Goal: Task Accomplishment & Management: Complete application form

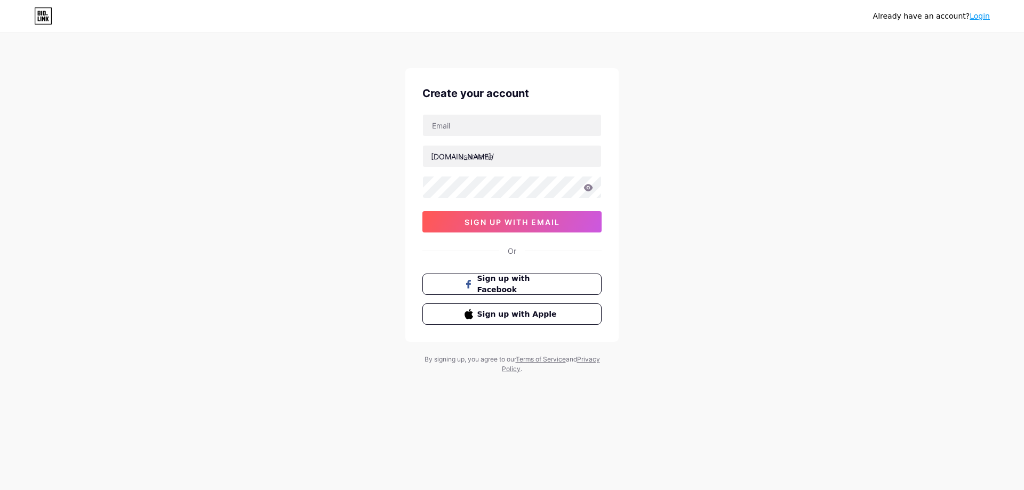
type input "[EMAIL_ADDRESS][DOMAIN_NAME]"
drag, startPoint x: 546, startPoint y: 126, endPoint x: 332, endPoint y: 139, distance: 214.3
click at [332, 139] on div "Already have an account? Login Create your account [EMAIL_ADDRESS][DOMAIN_NAME]…" at bounding box center [512, 204] width 1024 height 408
click at [474, 162] on input "text" at bounding box center [512, 156] width 178 height 21
drag, startPoint x: 534, startPoint y: 122, endPoint x: 410, endPoint y: 115, distance: 123.9
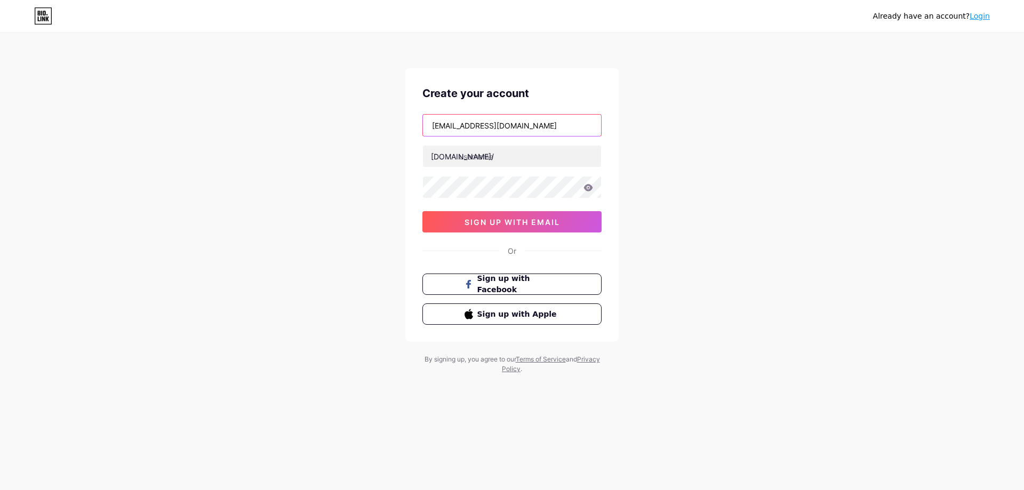
click at [410, 115] on div "Create your account [EMAIL_ADDRESS][DOMAIN_NAME] [DOMAIN_NAME]/ 0cAFcWeA64XHqPI…" at bounding box center [511, 205] width 213 height 274
type input "[EMAIL_ADDRESS][DOMAIN_NAME]"
click at [491, 161] on input "text" at bounding box center [512, 156] width 178 height 21
type input "l"
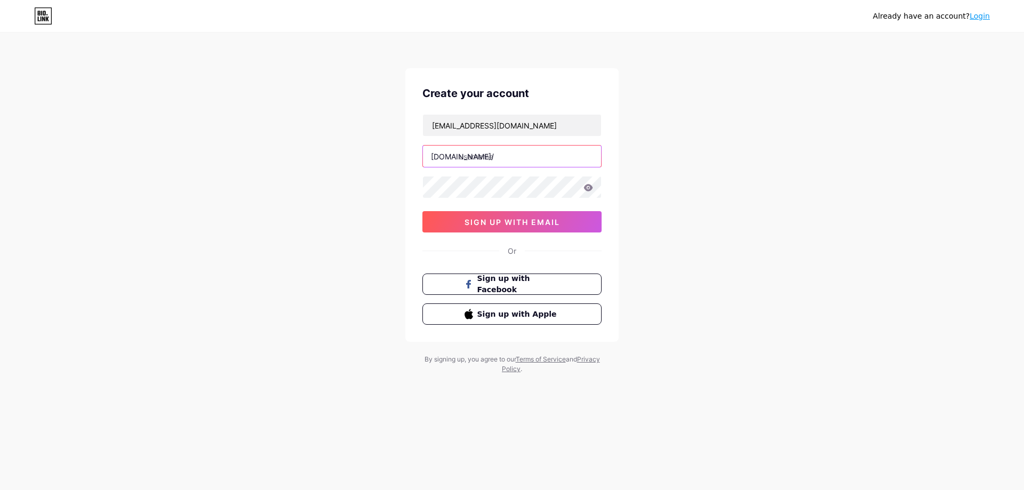
type input "l"
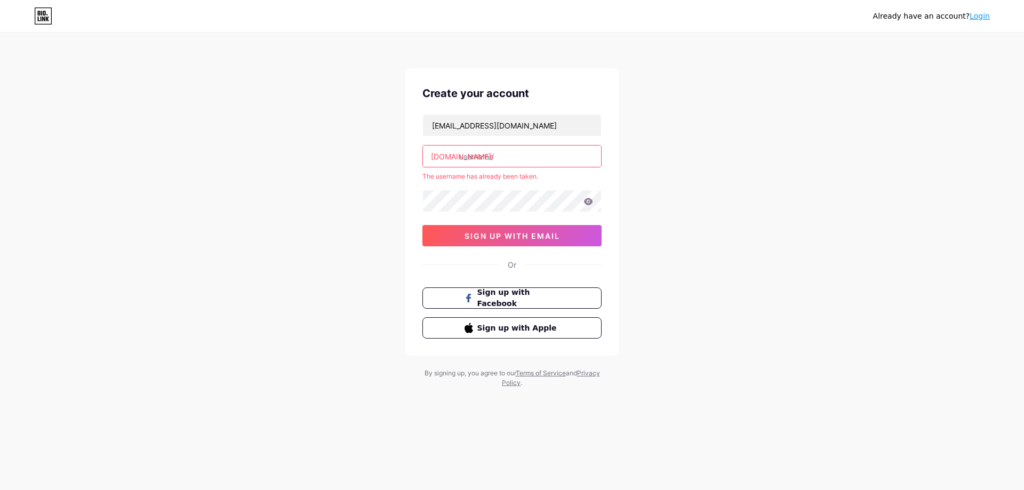
type input "l"
